Goal: Check status: Check status

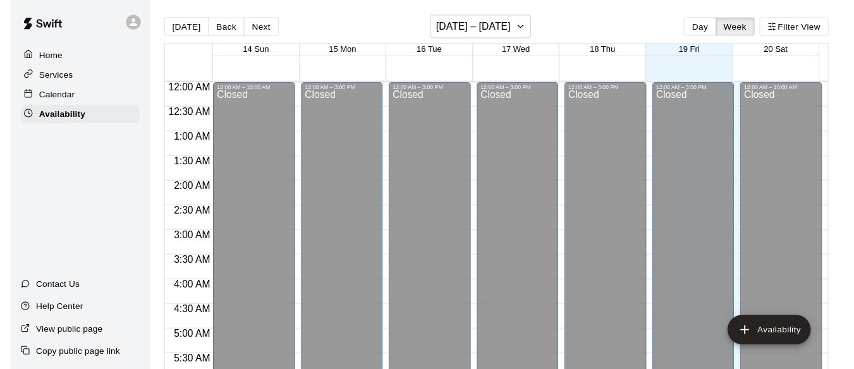
scroll to position [607, 0]
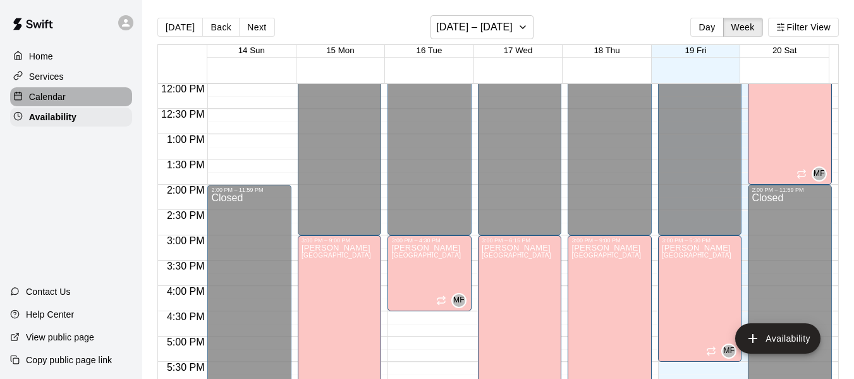
click at [54, 99] on p "Calendar" at bounding box center [47, 96] width 37 height 13
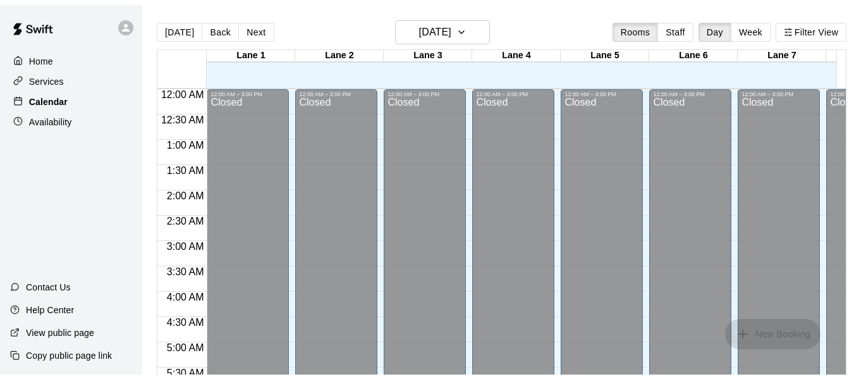
scroll to position [607, 0]
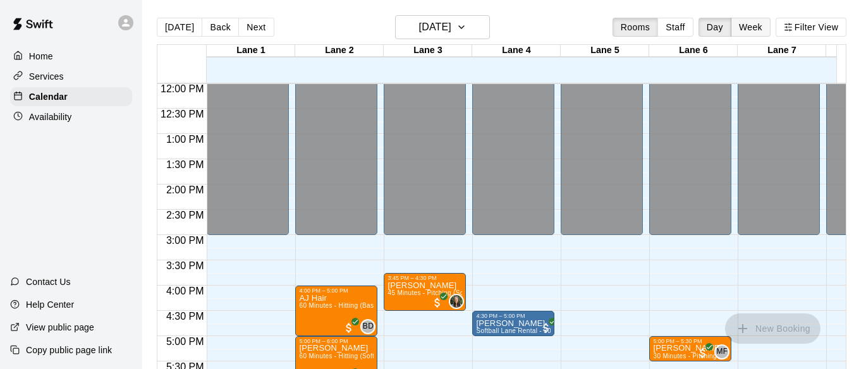
click at [752, 20] on button "Week" at bounding box center [751, 27] width 40 height 19
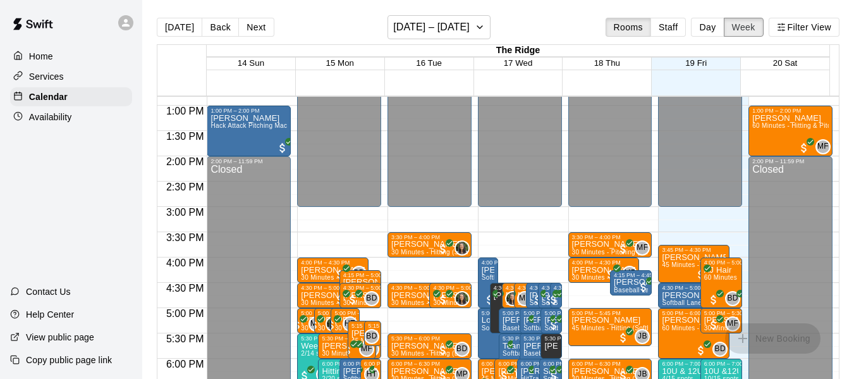
scroll to position [650, 0]
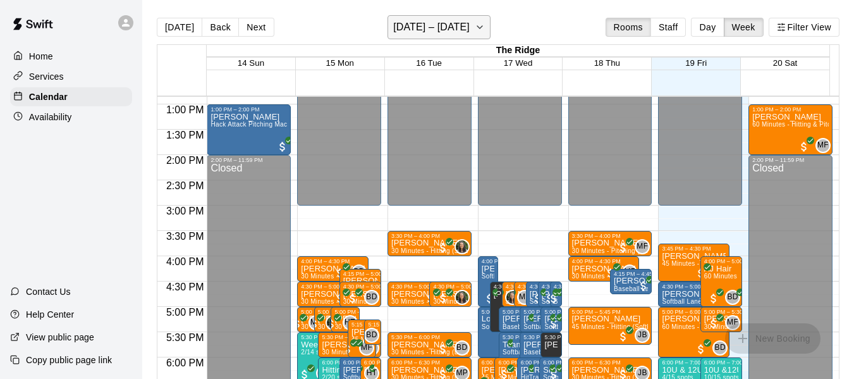
click at [483, 27] on icon "button" at bounding box center [480, 27] width 10 height 15
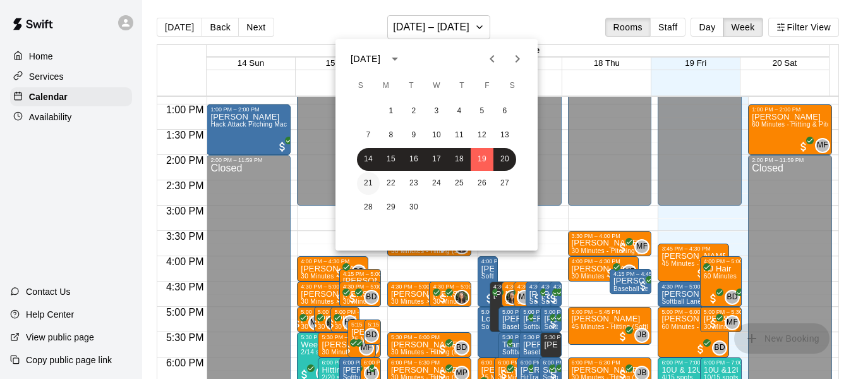
click at [369, 182] on button "21" at bounding box center [368, 183] width 23 height 23
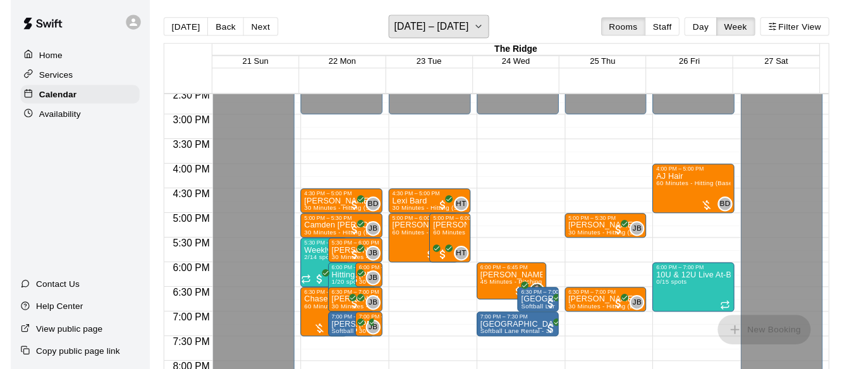
scroll to position [738, 0]
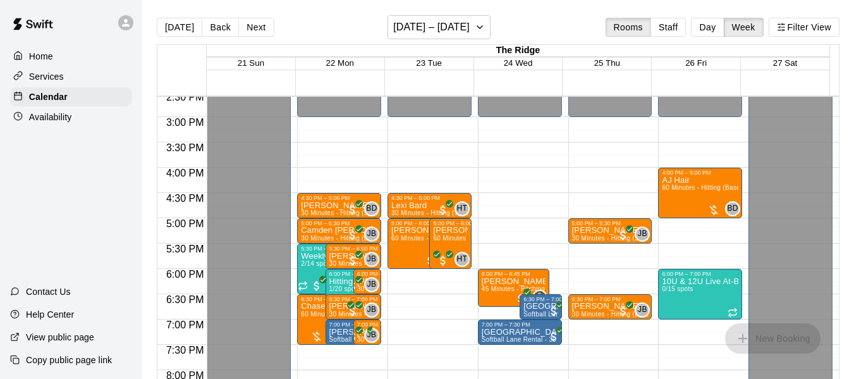
click at [340, 64] on span "22 Mon" at bounding box center [340, 62] width 28 height 9
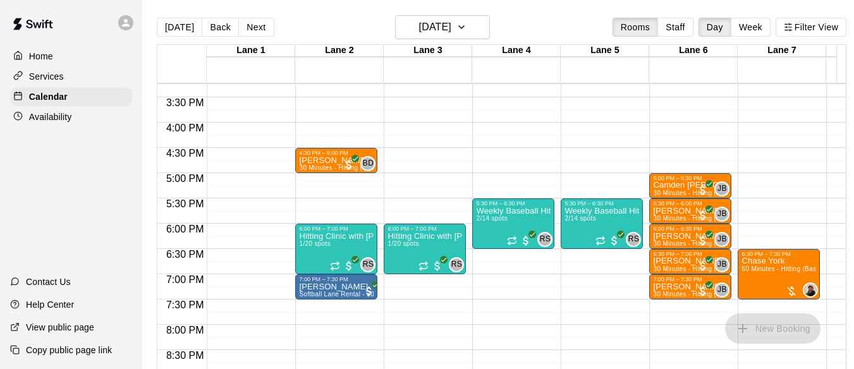
scroll to position [755, 0]
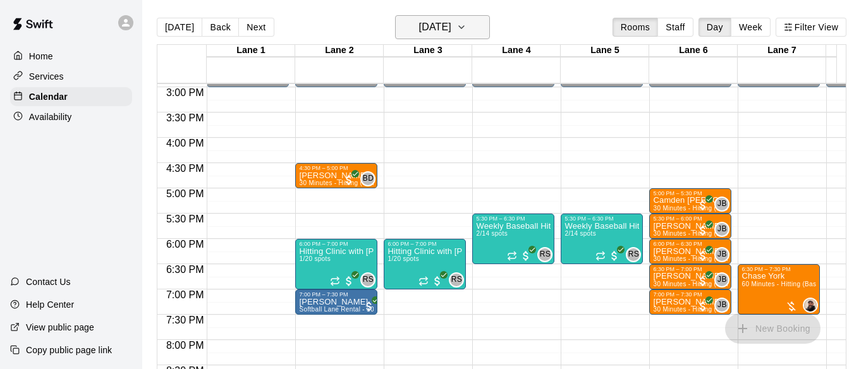
click at [466, 26] on icon "button" at bounding box center [461, 27] width 10 height 15
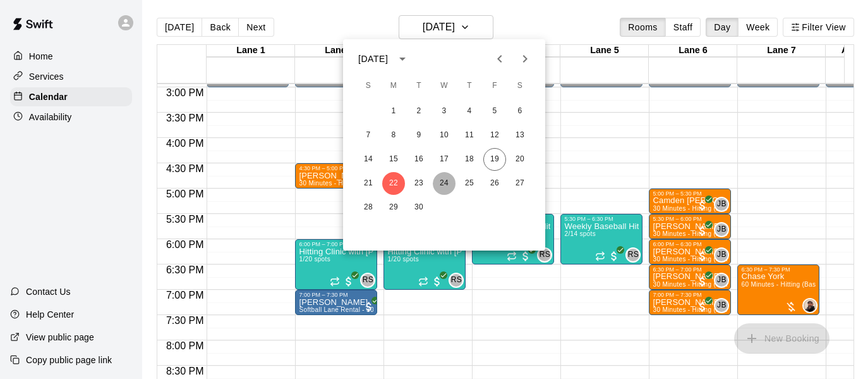
click at [442, 186] on button "24" at bounding box center [444, 183] width 23 height 23
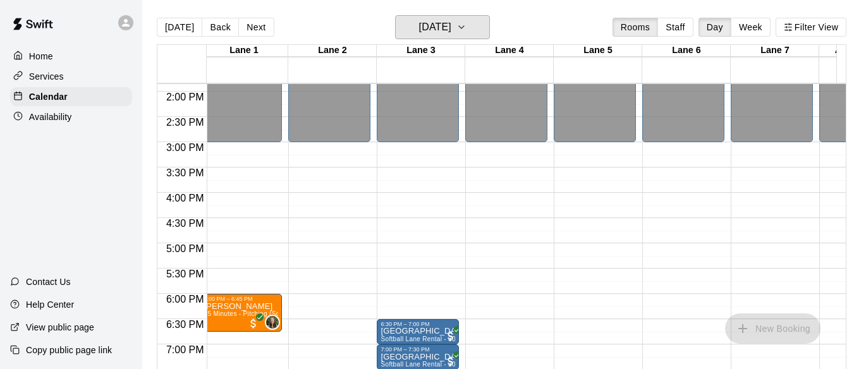
scroll to position [700, 7]
click at [466, 26] on icon "button" at bounding box center [461, 27] width 10 height 15
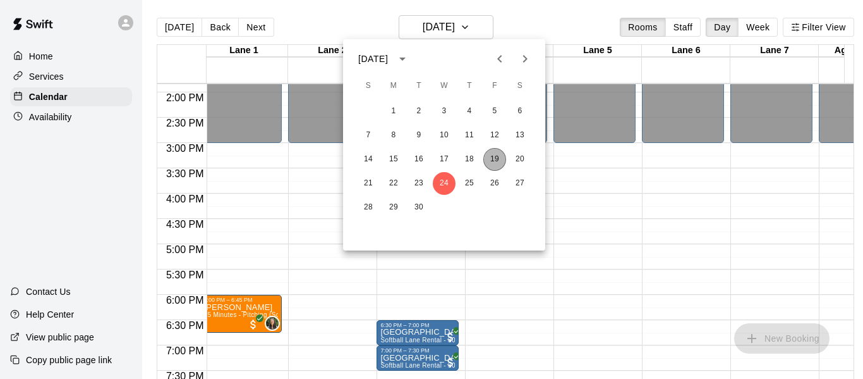
click at [495, 157] on button "19" at bounding box center [495, 159] width 23 height 23
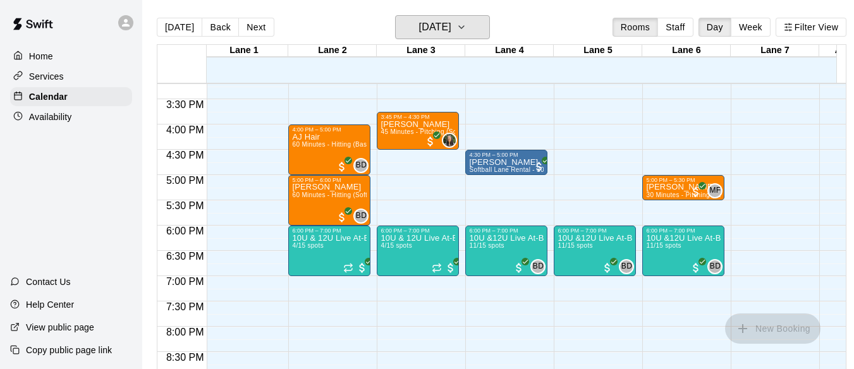
scroll to position [770, 7]
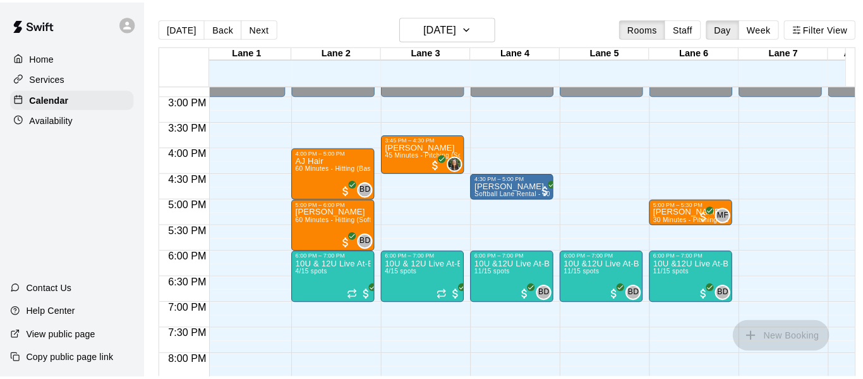
scroll to position [748, 7]
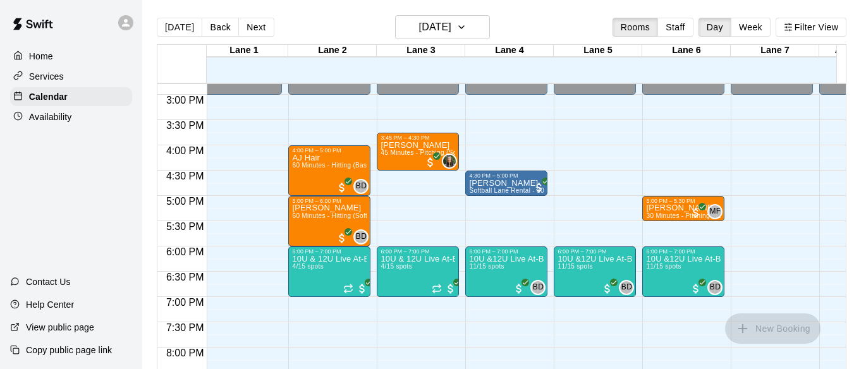
click at [35, 52] on p "Home" at bounding box center [41, 56] width 24 height 13
